Goal: Entertainment & Leisure: Consume media (video, audio)

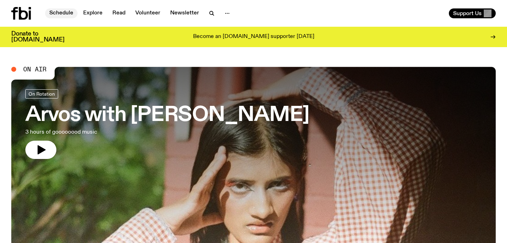
click at [65, 12] on link "Schedule" at bounding box center [61, 13] width 32 height 10
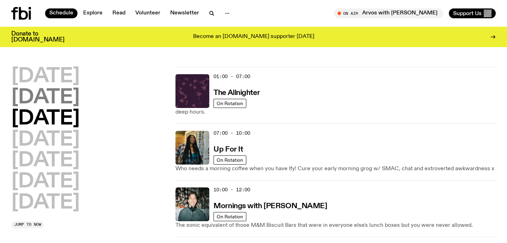
click at [64, 98] on h2 "[DATE]" at bounding box center [45, 98] width 68 height 20
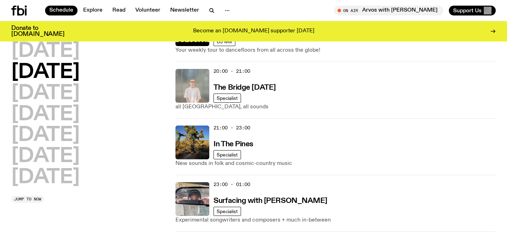
scroll to position [397, 0]
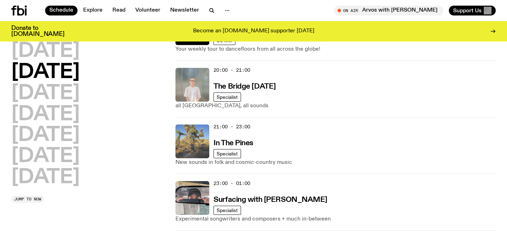
click at [191, 143] on img at bounding box center [192, 142] width 34 height 34
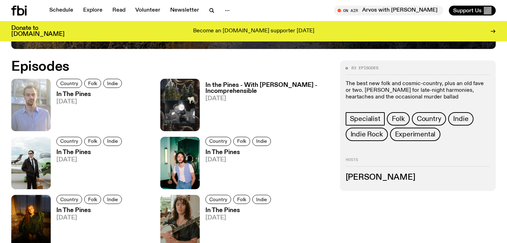
scroll to position [350, 0]
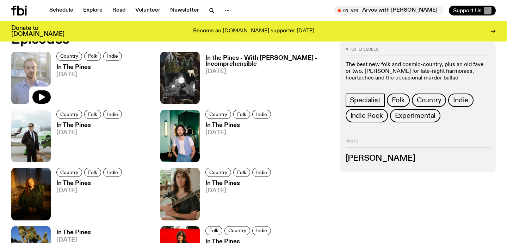
click at [19, 78] on img at bounding box center [30, 78] width 39 height 52
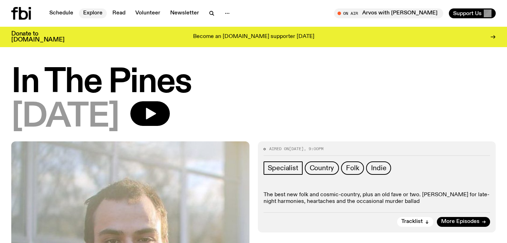
click at [93, 12] on link "Explore" at bounding box center [93, 13] width 28 height 10
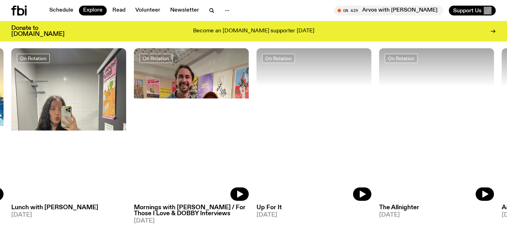
scroll to position [304, 0]
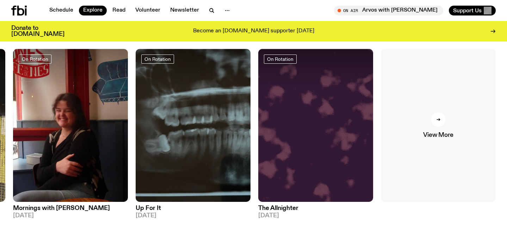
click at [436, 120] on div at bounding box center [438, 120] width 14 height 14
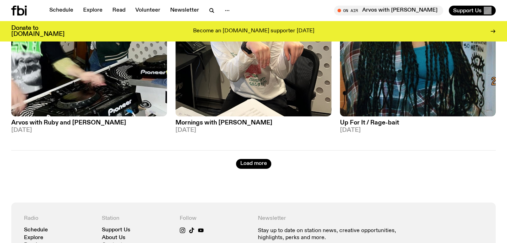
scroll to position [1894, 0]
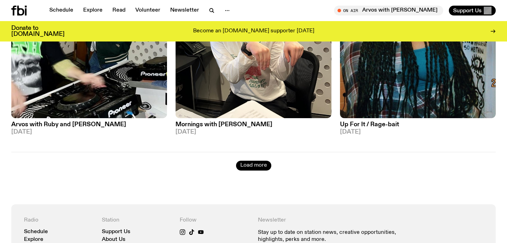
click at [258, 161] on button "Load more" at bounding box center [253, 166] width 35 height 10
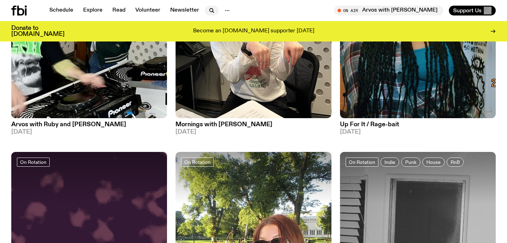
click at [210, 8] on icon "button" at bounding box center [211, 10] width 8 height 8
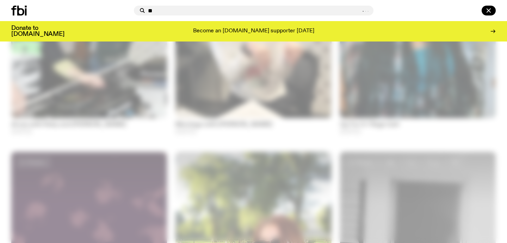
type input "*"
type input "*****"
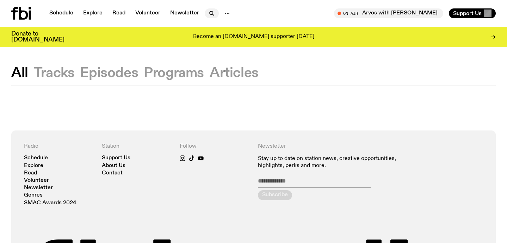
click at [207, 12] on icon "button" at bounding box center [211, 13] width 8 height 8
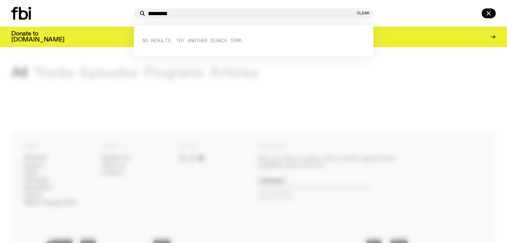
type input "*********"
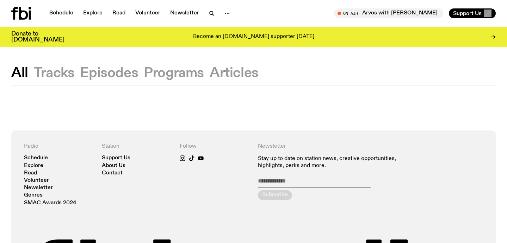
click at [144, 69] on button "Episodes" at bounding box center [174, 73] width 60 height 13
click at [209, 75] on button "Programs" at bounding box center [233, 73] width 49 height 13
click at [207, 11] on icon "button" at bounding box center [211, 13] width 8 height 8
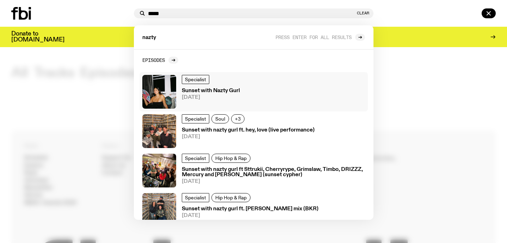
type input "*****"
click at [225, 90] on h3 "Sunset with Nazty Gurl" at bounding box center [211, 90] width 58 height 5
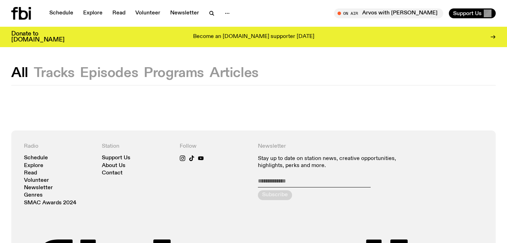
click at [209, 73] on button "Programs" at bounding box center [233, 73] width 49 height 13
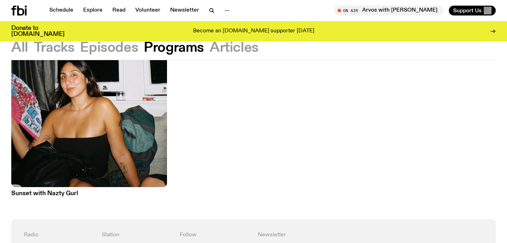
scroll to position [131, 0]
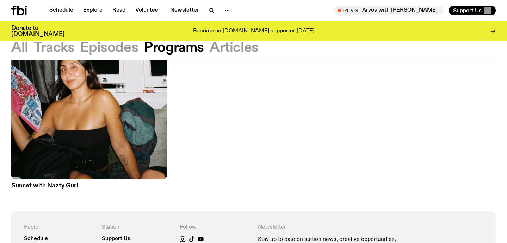
click at [65, 186] on h3 "Sunset with Nazty Gurl" at bounding box center [89, 186] width 156 height 6
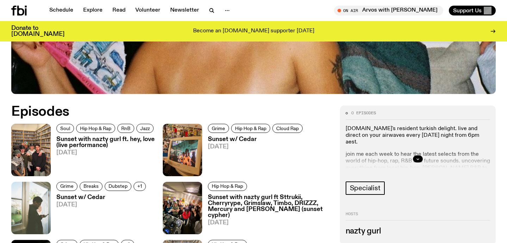
scroll to position [279, 0]
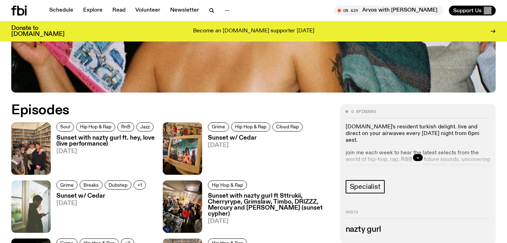
click at [116, 139] on h3 "Sunset with nazty gurl ft. hey, love (live performance)" at bounding box center [109, 141] width 106 height 12
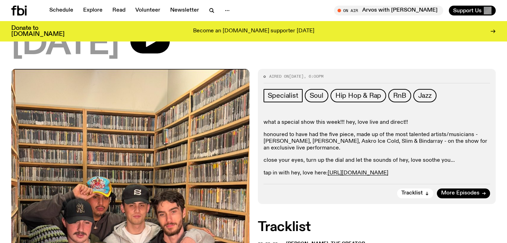
scroll to position [99, 0]
